Goal: Task Accomplishment & Management: Manage account settings

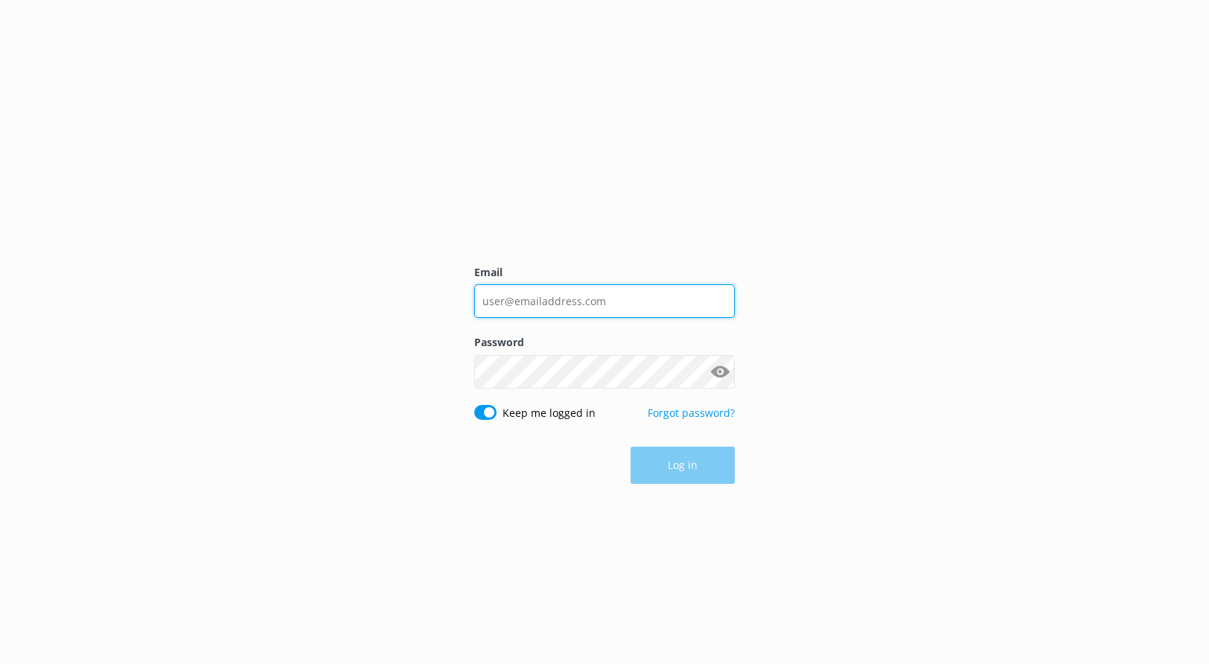
type input "[EMAIL_ADDRESS][DOMAIN_NAME]"
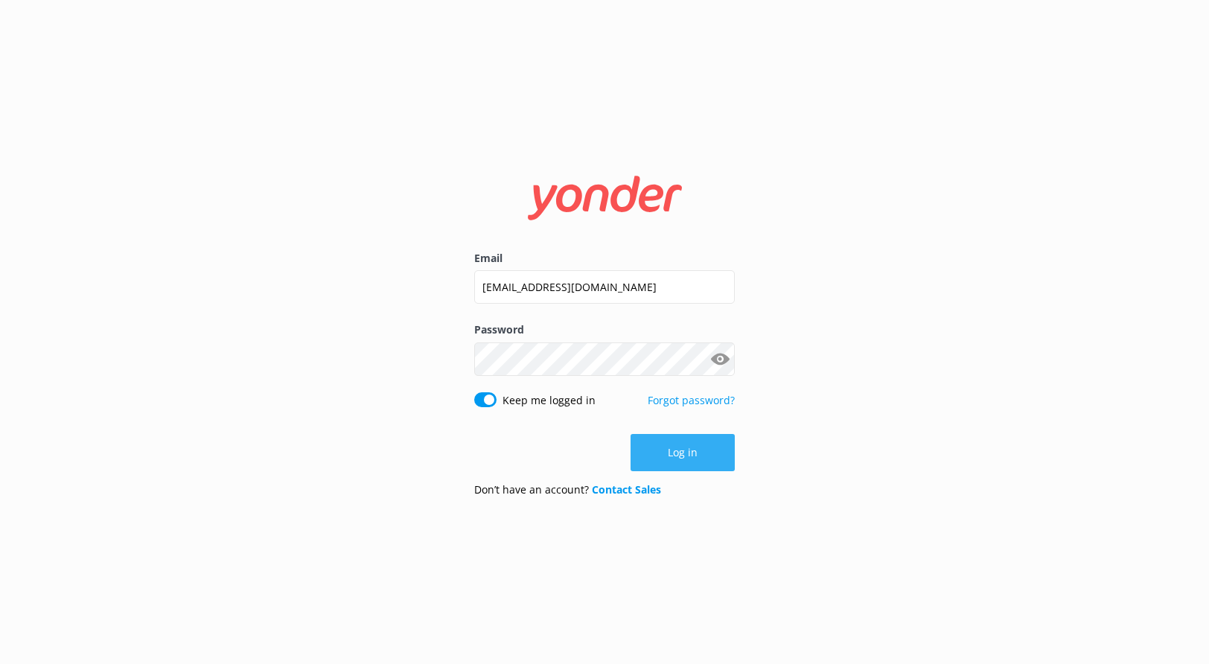
click at [700, 450] on button "Log in" at bounding box center [682, 452] width 104 height 37
